Goal: Use online tool/utility: Utilize a website feature to perform a specific function

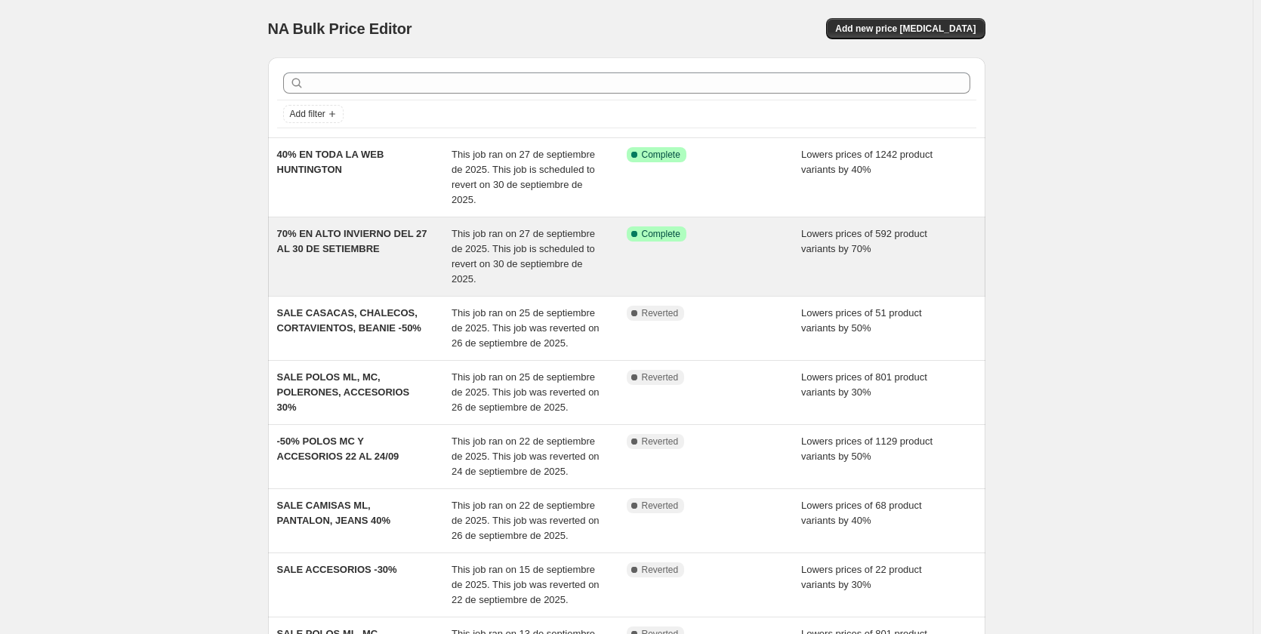
click at [505, 242] on div "This job ran on 27 de septiembre de 2025. This job is scheduled to revert on 30…" at bounding box center [538, 256] width 175 height 60
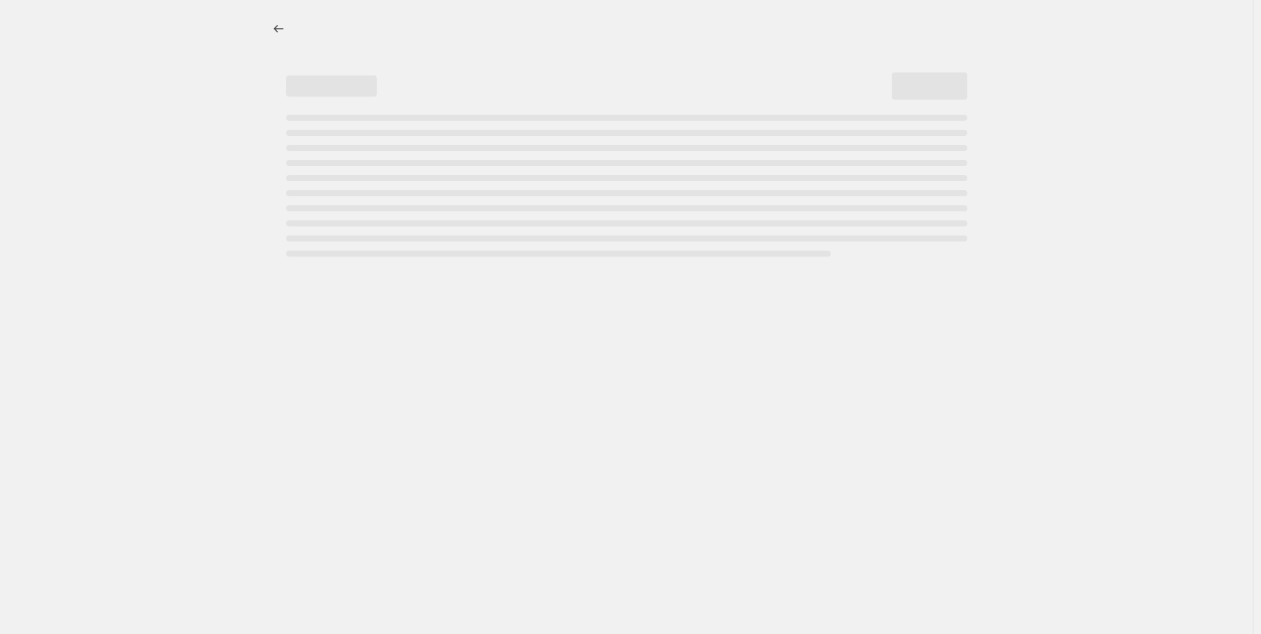
select select "percentage"
select select "collection"
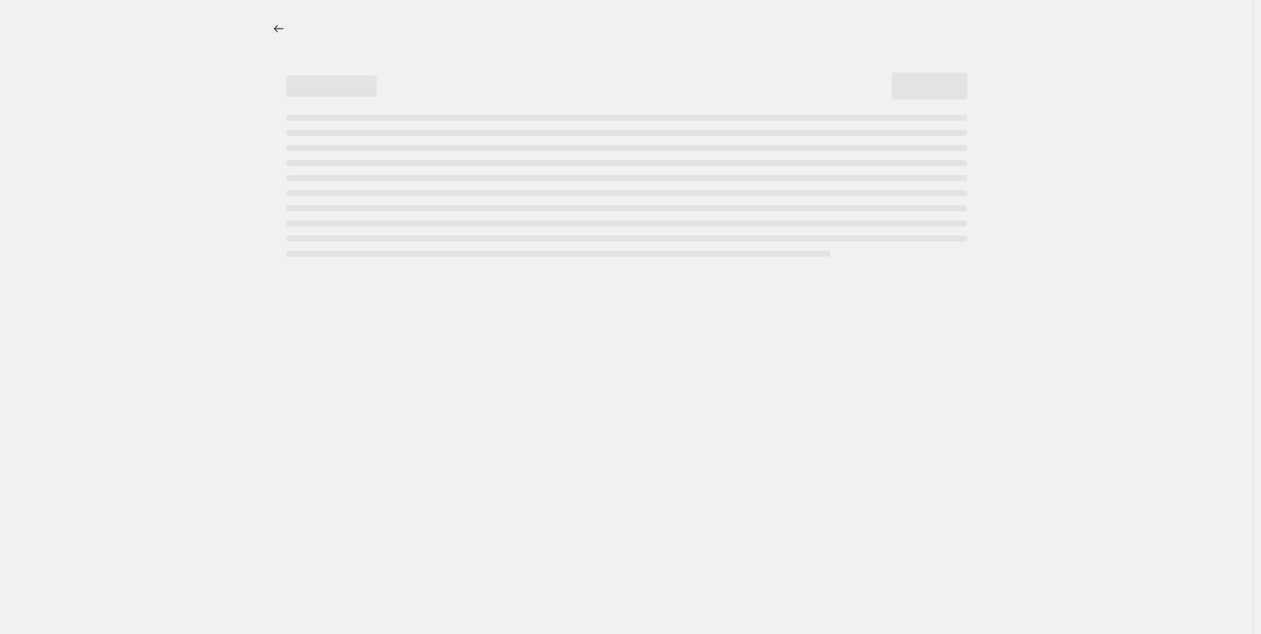
select select "collection"
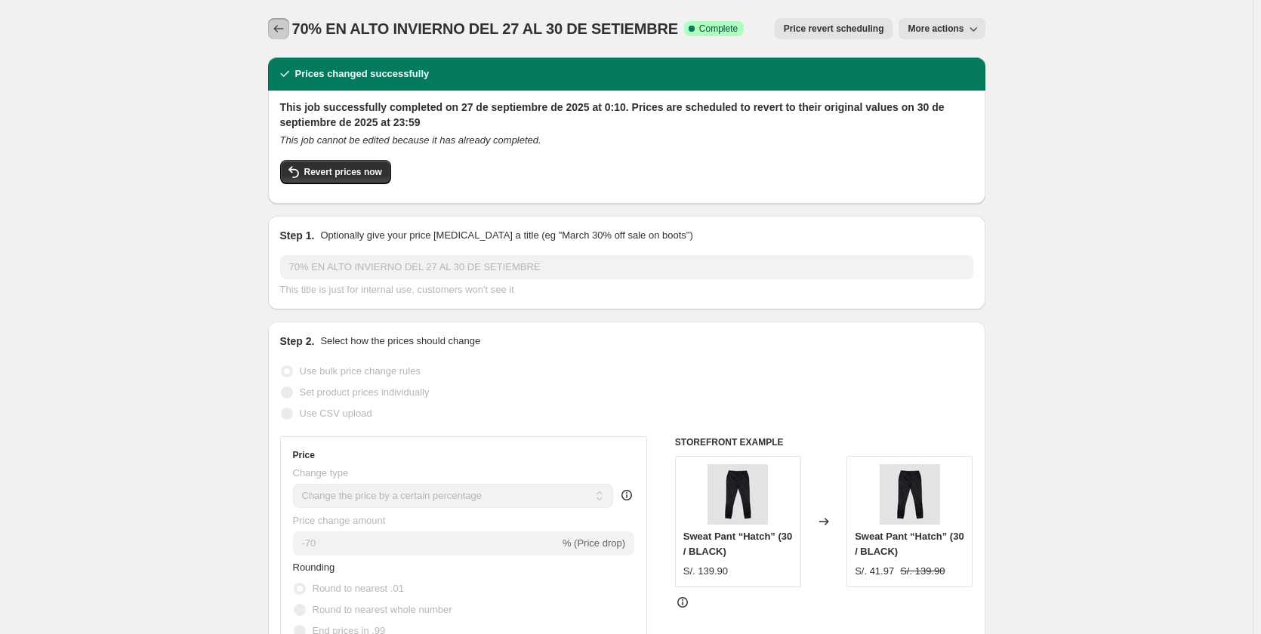
click at [279, 28] on icon "Price change jobs" at bounding box center [278, 29] width 10 height 8
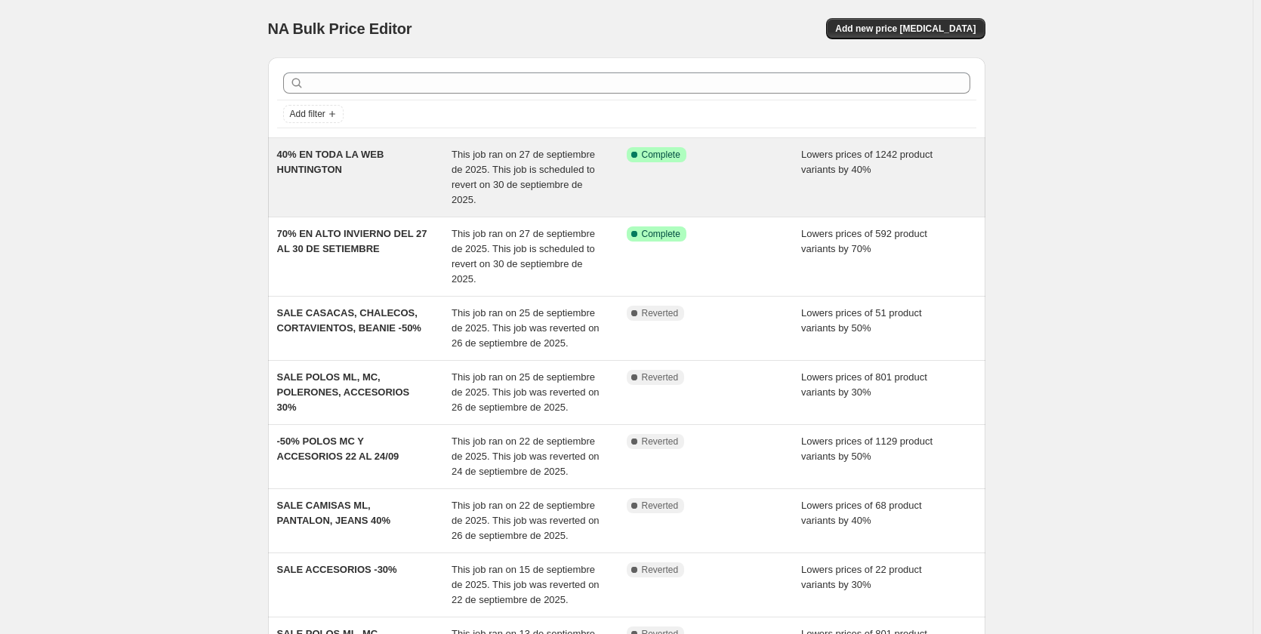
click at [631, 162] on icon at bounding box center [634, 154] width 15 height 15
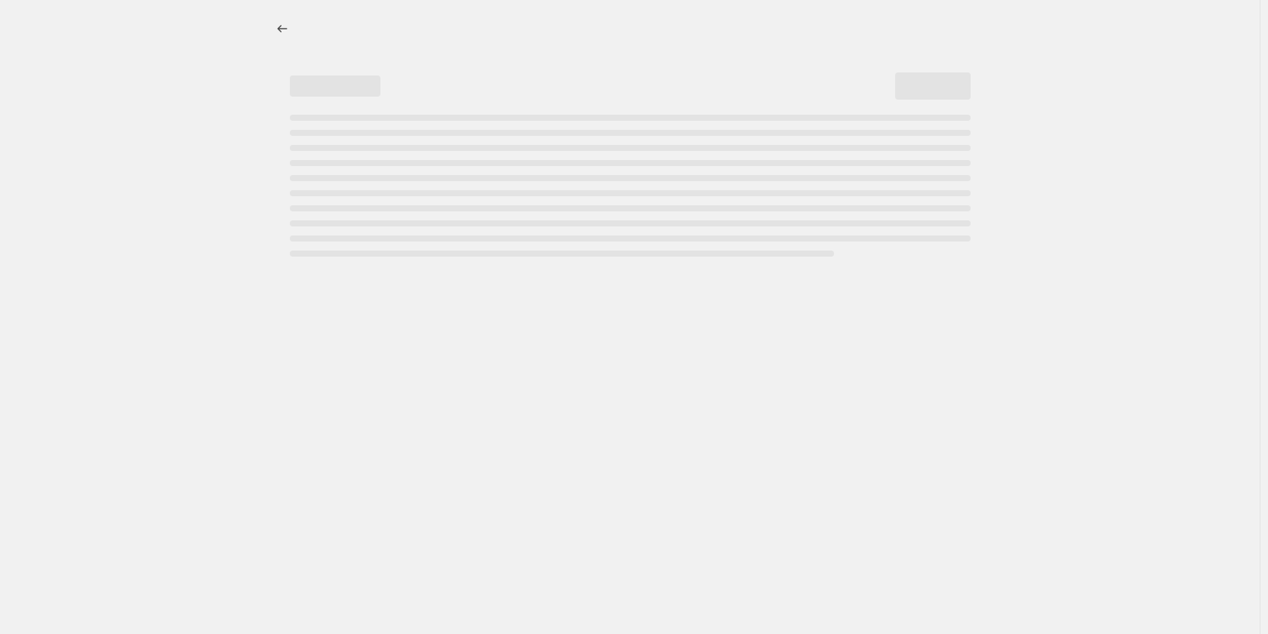
select select "percentage"
select select "collection"
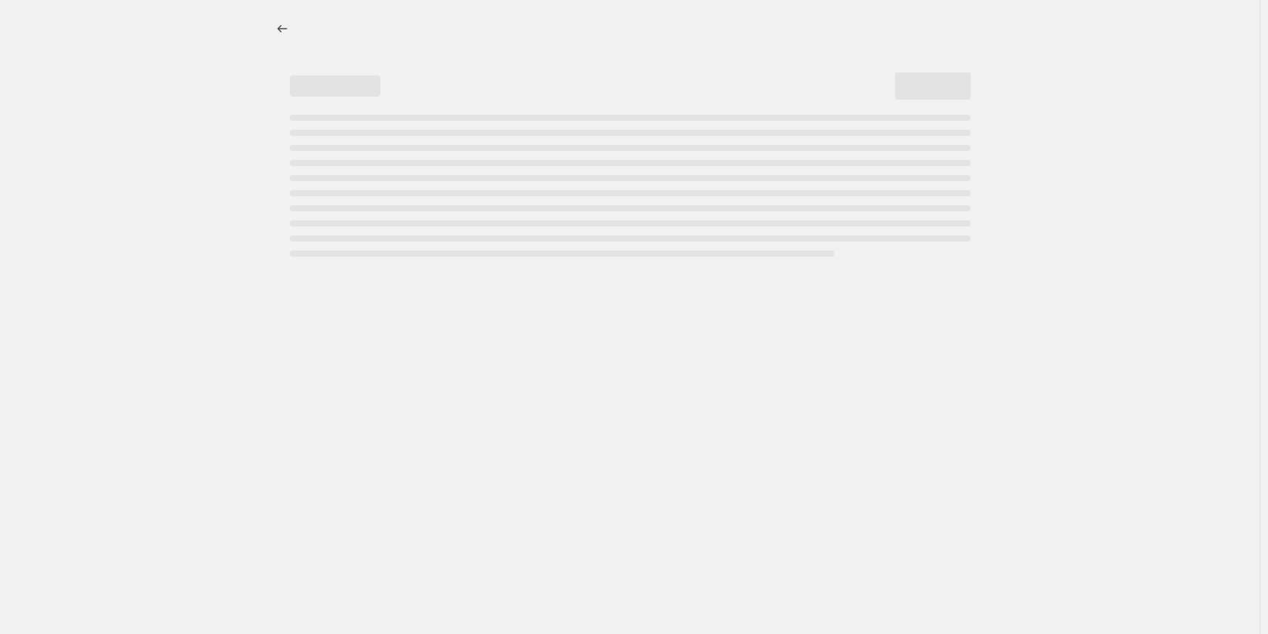
select select "collection"
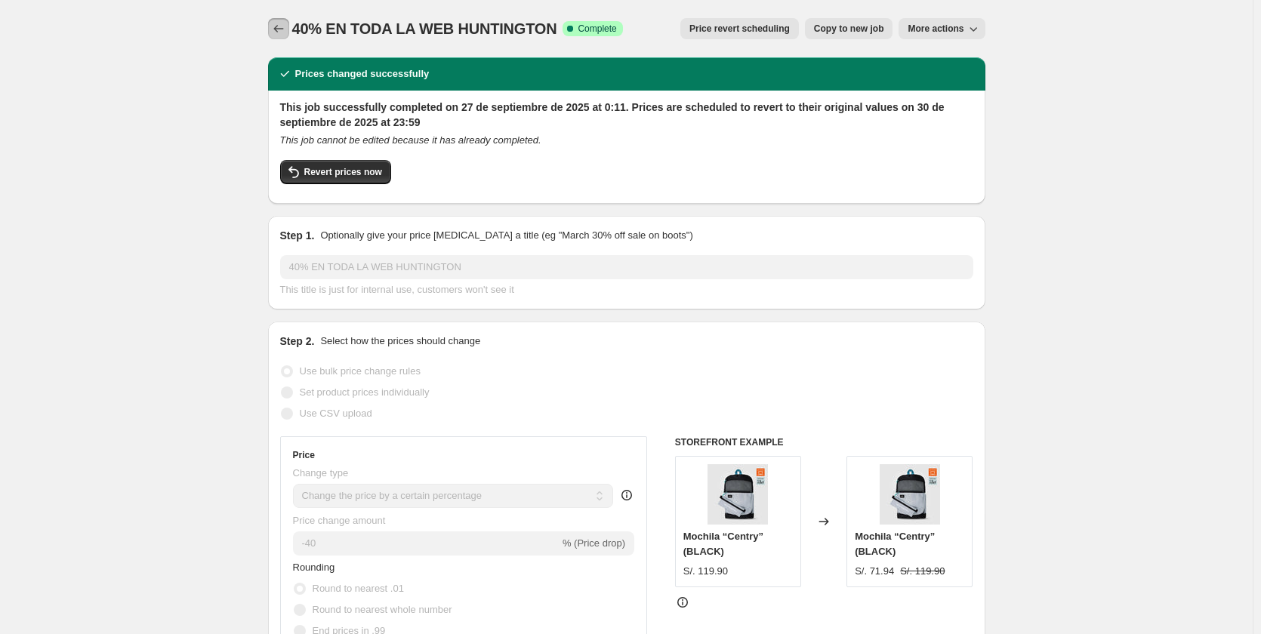
click at [289, 26] on button "Price change jobs" at bounding box center [278, 28] width 21 height 21
